Goal: Navigation & Orientation: Find specific page/section

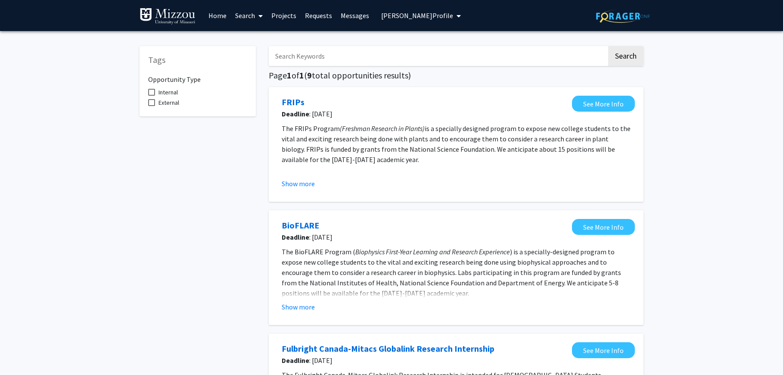
click at [243, 16] on link "Search" at bounding box center [249, 15] width 36 height 30
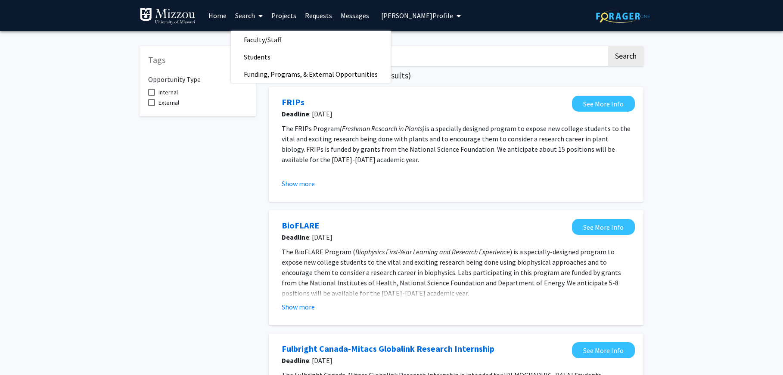
click at [214, 16] on link "Home" at bounding box center [217, 15] width 27 height 30
